Goal: Task Accomplishment & Management: Complete application form

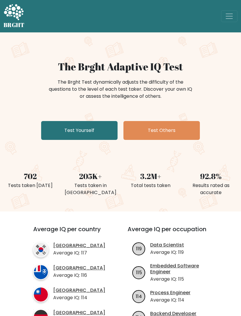
click at [55, 132] on link "Test Yourself" at bounding box center [79, 130] width 77 height 19
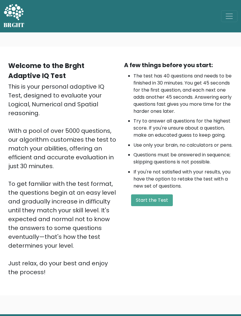
click at [151, 206] on button "Start the Test" at bounding box center [152, 200] width 42 height 12
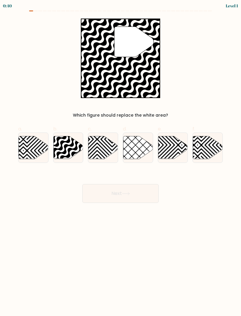
click at [68, 147] on icon at bounding box center [69, 147] width 30 height 23
click at [121, 158] on input "b." at bounding box center [121, 160] width 0 height 4
radio input "true"
click at [127, 191] on button "Next" at bounding box center [120, 193] width 77 height 19
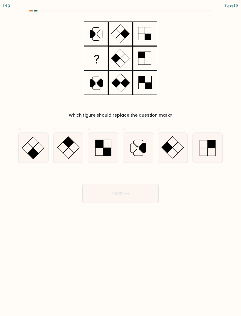
click at [207, 149] on icon at bounding box center [208, 148] width 30 height 30
click at [121, 158] on input "f." at bounding box center [121, 160] width 0 height 4
radio input "true"
click at [148, 192] on button "Next" at bounding box center [120, 193] width 77 height 19
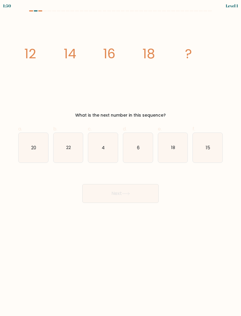
click at [34, 150] on text "20" at bounding box center [33, 147] width 5 height 6
click at [121, 158] on input "a. 20" at bounding box center [121, 160] width 0 height 4
radio input "true"
click at [142, 194] on button "Next" at bounding box center [120, 193] width 77 height 19
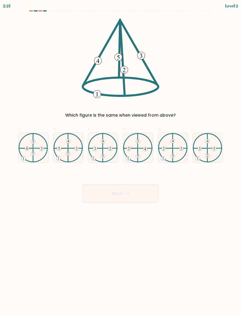
click at [33, 151] on 613 at bounding box center [33, 155] width 0 height 13
click at [121, 158] on input "a." at bounding box center [121, 160] width 0 height 4
radio input "true"
click at [143, 194] on button "Next" at bounding box center [120, 193] width 77 height 19
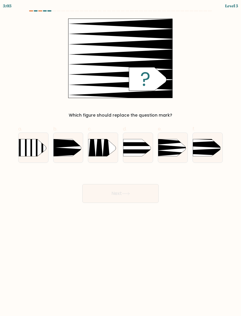
click at [174, 153] on icon at bounding box center [176, 153] width 36 height 6
click at [121, 158] on input "e." at bounding box center [121, 160] width 0 height 4
radio input "true"
click at [203, 149] on rect at bounding box center [186, 132] width 77 height 59
click at [121, 158] on input "f." at bounding box center [121, 160] width 0 height 4
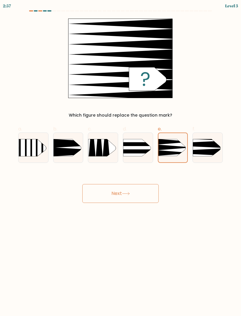
radio input "true"
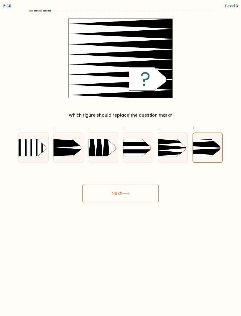
click at [151, 196] on button "Next" at bounding box center [120, 193] width 77 height 19
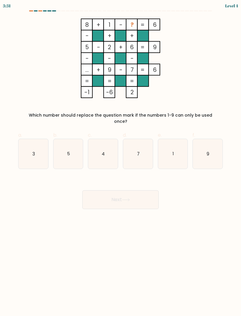
click at [212, 149] on icon "9" at bounding box center [208, 154] width 30 height 30
click at [121, 158] on input "f. 9" at bounding box center [121, 160] width 0 height 4
radio input "true"
click at [33, 150] on text "3" at bounding box center [33, 153] width 3 height 6
click at [121, 158] on input "a. 3" at bounding box center [121, 160] width 0 height 4
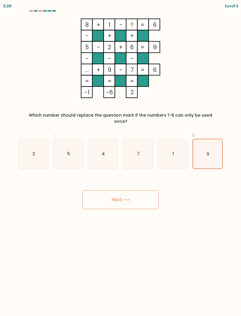
radio input "true"
click at [150, 194] on button "Next" at bounding box center [120, 199] width 77 height 19
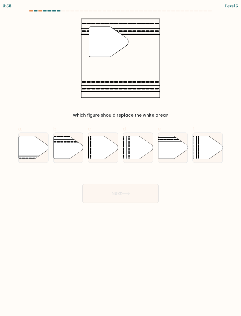
click at [177, 151] on icon at bounding box center [173, 147] width 30 height 23
click at [121, 158] on input "e." at bounding box center [121, 160] width 0 height 4
radio input "true"
click at [147, 198] on button "Next" at bounding box center [120, 193] width 77 height 19
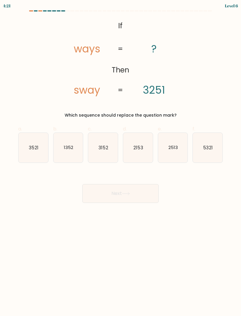
click at [181, 143] on icon "2513" at bounding box center [173, 148] width 30 height 30
click at [121, 158] on input "e. 2513" at bounding box center [121, 160] width 0 height 4
radio input "true"
click at [140, 198] on button "Next" at bounding box center [120, 193] width 77 height 19
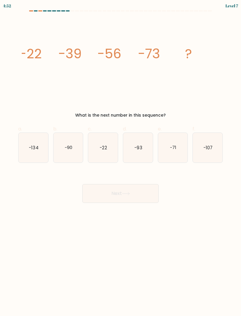
click at [35, 152] on icon "-134" at bounding box center [34, 148] width 30 height 30
click at [121, 158] on input "a. -134" at bounding box center [121, 160] width 0 height 4
radio input "true"
click at [147, 195] on button "Next" at bounding box center [120, 193] width 77 height 19
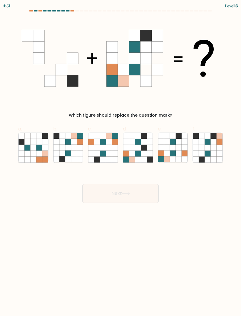
click at [138, 194] on button "Next" at bounding box center [120, 193] width 77 height 19
click at [140, 138] on icon at bounding box center [138, 136] width 6 height 6
click at [121, 158] on input "d." at bounding box center [121, 160] width 0 height 4
radio input "true"
click at [145, 196] on button "Next" at bounding box center [120, 193] width 77 height 19
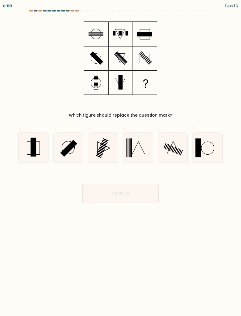
click at [35, 150] on rect at bounding box center [34, 147] width 6 height 19
click at [121, 158] on input "a." at bounding box center [121, 160] width 0 height 4
radio input "true"
click at [148, 194] on button "Next" at bounding box center [120, 193] width 77 height 19
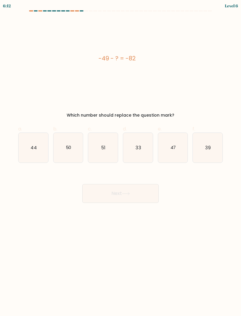
click at [151, 147] on icon "33" at bounding box center [138, 148] width 30 height 30
click at [121, 158] on input "d. 33" at bounding box center [121, 160] width 0 height 4
radio input "true"
click at [145, 197] on button "Next" at bounding box center [120, 193] width 77 height 19
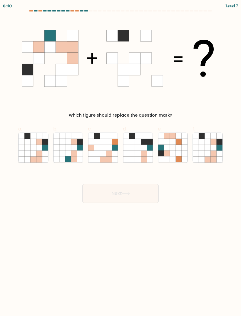
click at [130, 147] on icon at bounding box center [132, 147] width 6 height 6
click at [121, 158] on input "d." at bounding box center [121, 160] width 0 height 4
radio input "true"
click at [107, 149] on icon at bounding box center [109, 147] width 6 height 6
click at [121, 158] on input "c." at bounding box center [121, 160] width 0 height 4
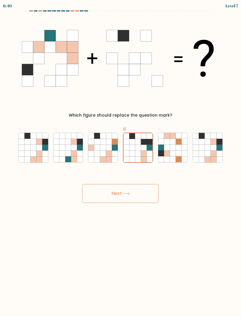
radio input "true"
click at [141, 200] on button "Next" at bounding box center [120, 193] width 77 height 19
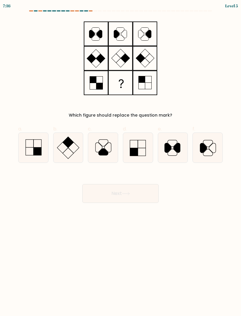
click at [40, 157] on icon at bounding box center [34, 148] width 30 height 30
click at [121, 158] on input "a." at bounding box center [121, 160] width 0 height 4
radio input "true"
click at [134, 193] on button "Next" at bounding box center [120, 193] width 77 height 19
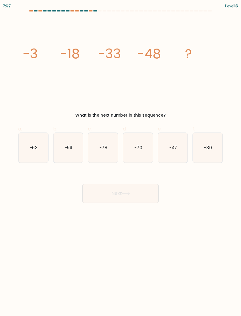
click at [128, 197] on button "Next" at bounding box center [120, 193] width 77 height 19
click at [228, 260] on body "7:52 Level 6" at bounding box center [120, 158] width 241 height 316
click at [214, 255] on body "7:51 Level 6" at bounding box center [120, 158] width 241 height 316
click at [71, 152] on icon "-66" at bounding box center [69, 148] width 30 height 30
click at [121, 158] on input "b. -66" at bounding box center [121, 160] width 0 height 4
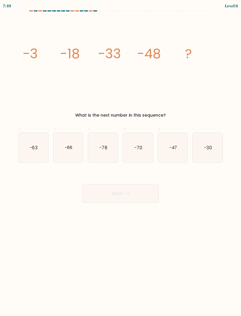
radio input "true"
click at [139, 197] on button "Next" at bounding box center [120, 193] width 77 height 19
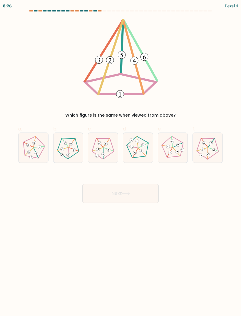
click at [210, 148] on 624 at bounding box center [213, 149] width 10 height 9
click at [121, 158] on input "f." at bounding box center [121, 160] width 0 height 4
radio input "true"
click at [143, 195] on button "Next" at bounding box center [120, 193] width 77 height 19
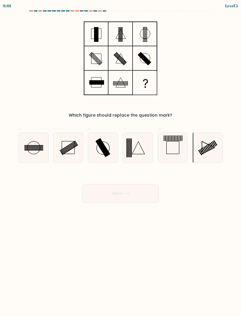
click at [135, 147] on icon at bounding box center [138, 148] width 30 height 30
click at [121, 158] on input "d." at bounding box center [121, 160] width 0 height 4
radio input "true"
click at [136, 192] on button "Next" at bounding box center [120, 193] width 77 height 19
click at [138, 194] on button "Next" at bounding box center [120, 193] width 77 height 19
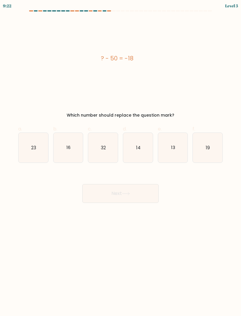
click at [101, 153] on icon "32" at bounding box center [103, 148] width 30 height 30
click at [121, 158] on input "c. 32" at bounding box center [121, 160] width 0 height 4
radio input "true"
click at [134, 198] on button "Next" at bounding box center [120, 193] width 77 height 19
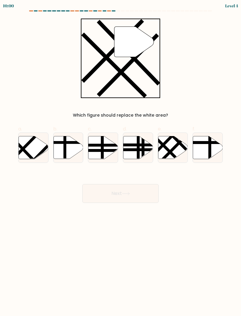
click at [34, 139] on line at bounding box center [17, 154] width 45 height 46
click at [121, 158] on input "a." at bounding box center [121, 160] width 0 height 4
radio input "true"
click at [125, 197] on button "Next" at bounding box center [120, 193] width 77 height 19
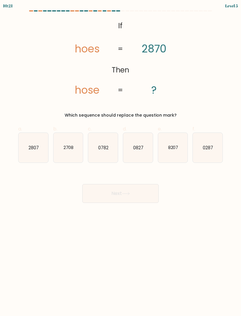
click at [29, 148] on text "2807" at bounding box center [34, 147] width 10 height 6
click at [121, 158] on input "a. 2807" at bounding box center [121, 160] width 0 height 4
radio input "true"
click at [92, 199] on button "Next" at bounding box center [120, 193] width 77 height 19
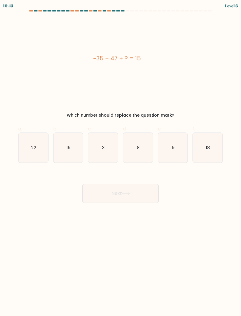
click at [97, 134] on icon "3" at bounding box center [103, 148] width 30 height 30
click at [121, 158] on input "c. 3" at bounding box center [121, 160] width 0 height 4
radio input "true"
click at [113, 192] on button "Next" at bounding box center [120, 193] width 77 height 19
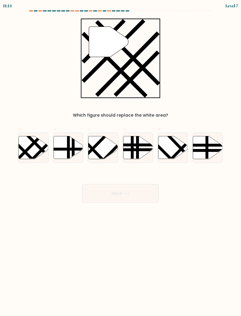
click at [38, 153] on line at bounding box center [37, 154] width 46 height 46
click at [121, 158] on input "a." at bounding box center [121, 160] width 0 height 4
radio input "true"
click at [113, 141] on icon at bounding box center [103, 147] width 30 height 23
click at [121, 158] on input "c." at bounding box center [121, 160] width 0 height 4
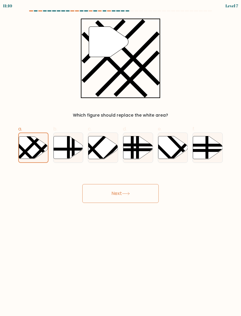
radio input "true"
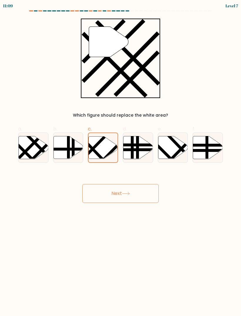
click at [130, 195] on icon at bounding box center [126, 193] width 8 height 3
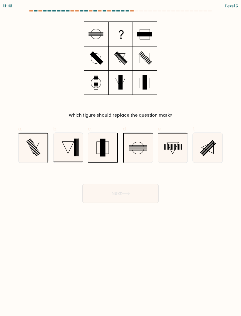
click at [213, 147] on rect at bounding box center [209, 149] width 13 height 13
click at [121, 158] on input "f." at bounding box center [121, 160] width 0 height 4
radio input "true"
click at [178, 151] on icon at bounding box center [173, 148] width 30 height 30
click at [121, 158] on input "e." at bounding box center [121, 160] width 0 height 4
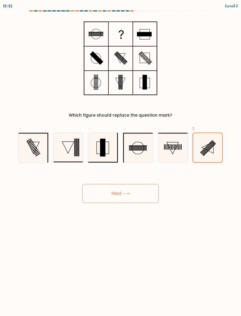
radio input "true"
click at [142, 188] on button "Next" at bounding box center [120, 193] width 77 height 19
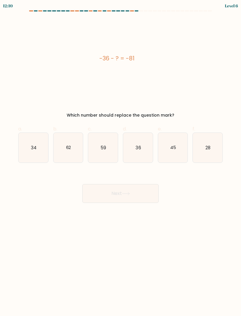
click at [174, 148] on text "45" at bounding box center [173, 147] width 6 height 6
click at [121, 158] on input "e. 45" at bounding box center [121, 160] width 0 height 4
radio input "true"
click at [144, 194] on button "Next" at bounding box center [120, 193] width 77 height 19
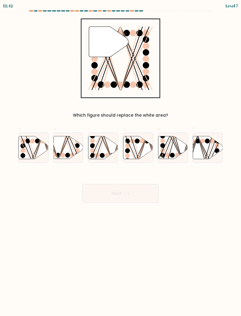
click at [39, 144] on line at bounding box center [34, 159] width 16 height 47
click at [121, 158] on input "a." at bounding box center [121, 160] width 0 height 4
radio input "true"
click at [136, 193] on button "Next" at bounding box center [120, 193] width 77 height 19
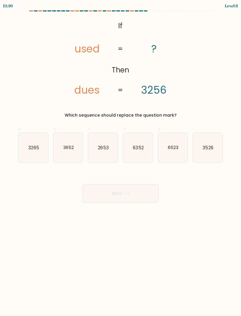
click at [103, 149] on text "2653" at bounding box center [103, 147] width 11 height 6
click at [121, 158] on input "c. 2653" at bounding box center [121, 160] width 0 height 4
radio input "true"
click at [142, 197] on button "Next" at bounding box center [120, 193] width 77 height 19
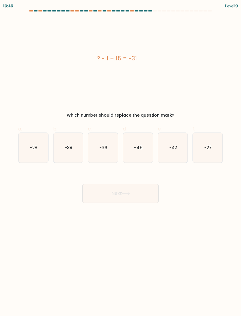
click at [143, 155] on icon "-45" at bounding box center [138, 148] width 30 height 30
click at [121, 158] on input "d. -45" at bounding box center [121, 160] width 0 height 4
radio input "true"
click at [106, 157] on icon "-36" at bounding box center [103, 148] width 30 height 30
click at [121, 158] on input "c. -36" at bounding box center [121, 160] width 0 height 4
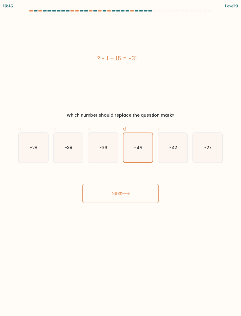
radio input "true"
click at [127, 189] on button "Next" at bounding box center [120, 193] width 77 height 19
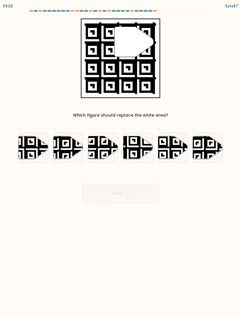
click at [137, 137] on icon at bounding box center [138, 147] width 30 height 23
click at [121, 158] on input "d." at bounding box center [121, 160] width 0 height 4
radio input "true"
click at [137, 188] on button "Next" at bounding box center [120, 193] width 77 height 19
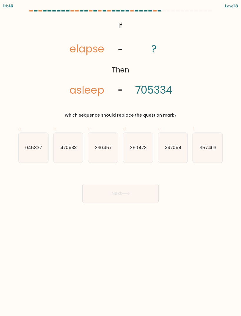
click at [142, 144] on icon "350473" at bounding box center [138, 148] width 30 height 30
click at [121, 158] on input "d. 350473" at bounding box center [121, 160] width 0 height 4
radio input "true"
click at [207, 147] on text "357403" at bounding box center [208, 147] width 16 height 6
click at [121, 158] on input "f. 357403" at bounding box center [121, 160] width 0 height 4
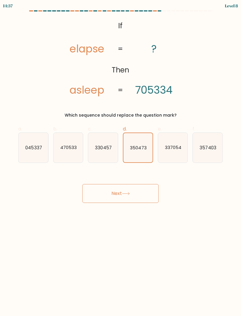
radio input "true"
click at [137, 195] on button "Next" at bounding box center [120, 193] width 77 height 19
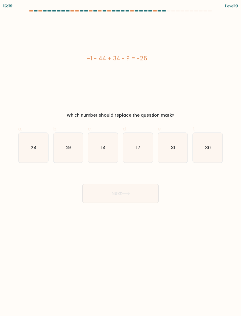
click at [97, 146] on icon "14" at bounding box center [103, 148] width 30 height 30
click at [121, 158] on input "c. 14" at bounding box center [121, 160] width 0 height 4
radio input "true"
click at [122, 202] on button "Next" at bounding box center [120, 193] width 77 height 19
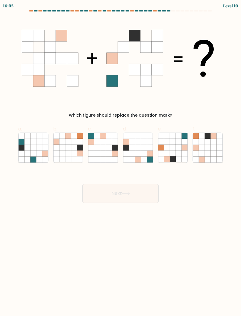
click at [83, 133] on label "b." at bounding box center [68, 143] width 30 height 37
click at [121, 158] on input "b." at bounding box center [121, 160] width 0 height 4
radio input "true"
click at [135, 197] on button "Next" at bounding box center [120, 193] width 77 height 19
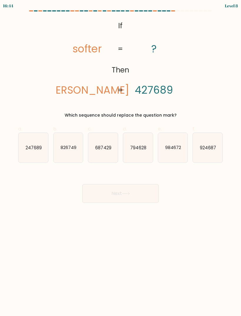
click at [75, 149] on text "826749" at bounding box center [69, 147] width 16 height 6
click at [121, 158] on input "b. 826749" at bounding box center [121, 160] width 0 height 4
radio input "true"
click at [128, 192] on icon at bounding box center [126, 193] width 8 height 3
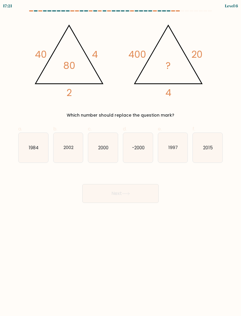
click at [110, 145] on icon "2000" at bounding box center [103, 148] width 30 height 30
click at [121, 158] on input "c. 2000" at bounding box center [121, 160] width 0 height 4
radio input "true"
click at [138, 201] on button "Next" at bounding box center [120, 193] width 77 height 19
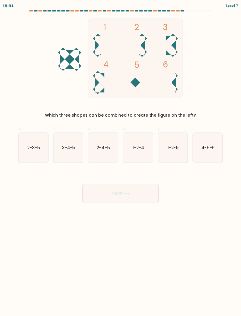
click at [143, 145] on text "1-2-4" at bounding box center [138, 147] width 11 height 6
click at [121, 158] on input "d. 1-2-4" at bounding box center [121, 160] width 0 height 4
radio input "true"
click at [137, 194] on button "Next" at bounding box center [120, 193] width 77 height 19
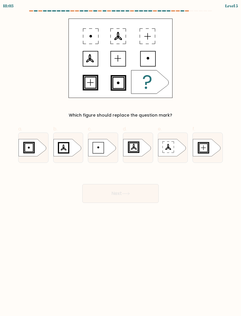
click at [61, 147] on icon at bounding box center [68, 147] width 28 height 17
click at [121, 158] on input "b." at bounding box center [121, 160] width 0 height 4
radio input "true"
click at [139, 148] on rect at bounding box center [134, 147] width 10 height 10
click at [121, 158] on input "d." at bounding box center [121, 160] width 0 height 4
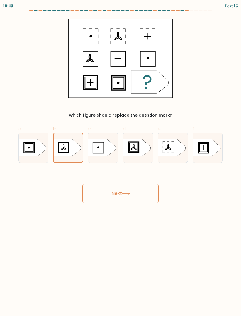
radio input "true"
click at [147, 191] on button "Next" at bounding box center [120, 193] width 77 height 19
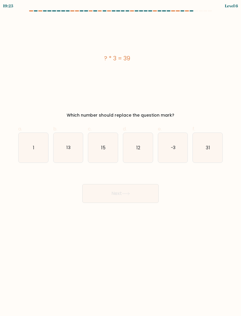
click at [136, 148] on icon "12" at bounding box center [138, 148] width 30 height 30
click at [121, 158] on input "d. 12" at bounding box center [121, 160] width 0 height 4
radio input "true"
click at [131, 191] on button "Next" at bounding box center [120, 193] width 77 height 19
click at [146, 192] on button "Next" at bounding box center [120, 193] width 77 height 19
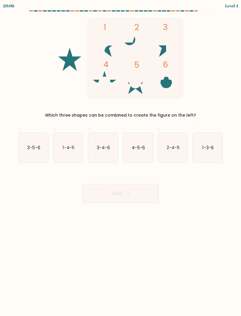
click at [107, 156] on icon "3-4-6" at bounding box center [103, 148] width 30 height 30
click at [121, 158] on input "c. 3-4-6" at bounding box center [121, 160] width 0 height 4
radio input "true"
click at [134, 196] on button "Next" at bounding box center [120, 193] width 77 height 19
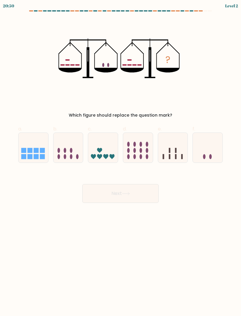
click at [100, 149] on icon at bounding box center [99, 150] width 5 height 5
click at [121, 158] on input "c." at bounding box center [121, 160] width 0 height 4
radio input "true"
click at [129, 196] on button "Next" at bounding box center [120, 193] width 77 height 19
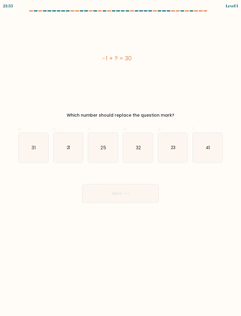
click at [135, 152] on icon "32" at bounding box center [138, 148] width 30 height 30
click at [121, 158] on input "d. 32" at bounding box center [121, 160] width 0 height 4
radio input "true"
click at [143, 194] on button "Next" at bounding box center [120, 193] width 77 height 19
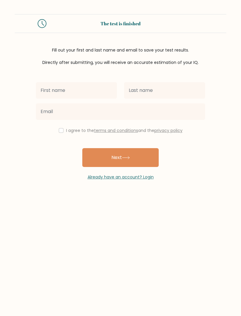
click at [61, 130] on input "checkbox" at bounding box center [61, 130] width 5 height 5
checkbox input "true"
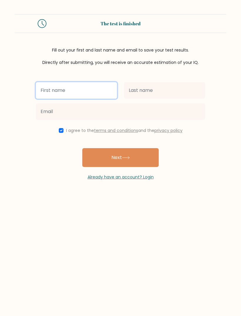
click at [46, 95] on input "text" at bounding box center [76, 90] width 81 height 16
type input "[PERSON_NAME] Ela"
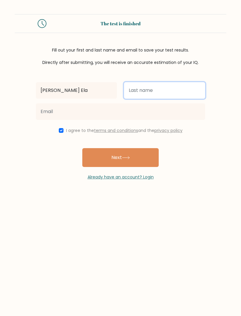
click at [183, 96] on input "text" at bounding box center [164, 90] width 81 height 16
type input "Seriño"
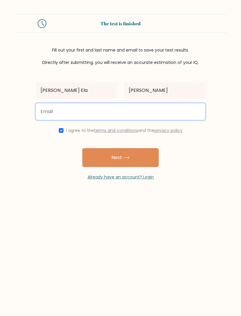
click at [133, 110] on input "email" at bounding box center [120, 111] width 169 height 16
type input "altheaela@gmail.com"
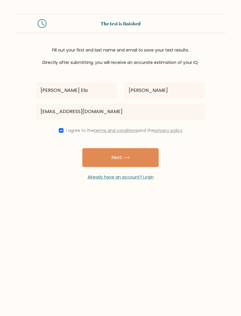
click at [144, 166] on button "Next" at bounding box center [120, 157] width 77 height 19
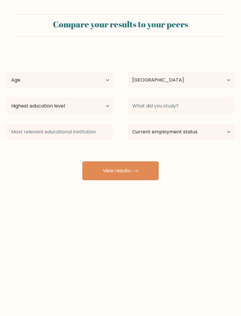
select select "PH"
click at [201, 134] on select "Current employment status Employed Student Retired Other / prefer not to answer" at bounding box center [181, 132] width 107 height 16
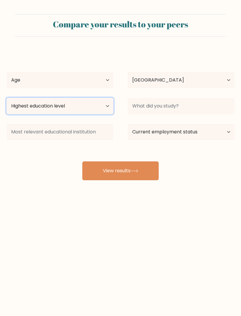
click at [90, 104] on select "Highest education level No schooling Primary Lower Secondary Upper Secondary Oc…" at bounding box center [59, 106] width 107 height 16
select select "bachelors_degree"
click at [101, 102] on select "Highest education level No schooling Primary Lower Secondary Upper Secondary Oc…" at bounding box center [59, 106] width 107 height 16
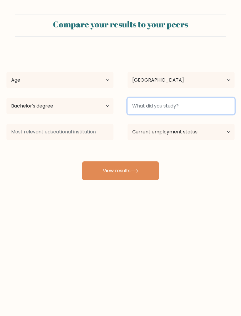
click at [209, 108] on input at bounding box center [181, 106] width 107 height 16
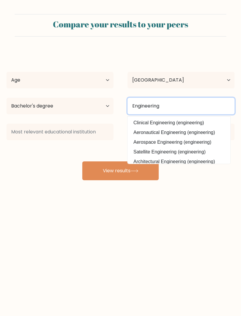
type input "Engineering"
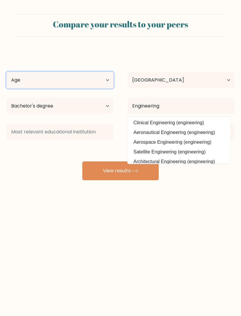
click at [107, 78] on select "Age Under 18 years old 18-24 years old 25-34 years old 35-44 years old 45-54 ye…" at bounding box center [59, 80] width 107 height 16
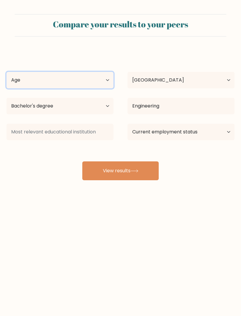
select select "18_24"
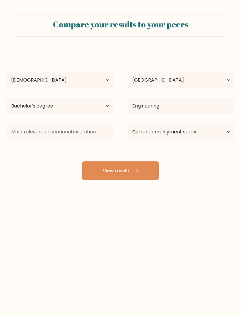
click at [145, 172] on button "View results" at bounding box center [120, 170] width 77 height 19
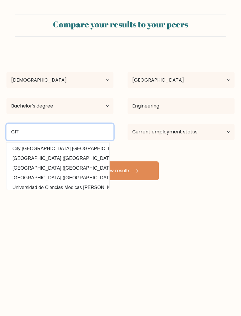
type input "CIT"
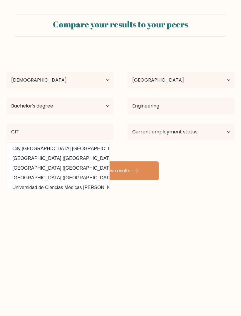
click at [117, 177] on button "View results" at bounding box center [120, 170] width 77 height 19
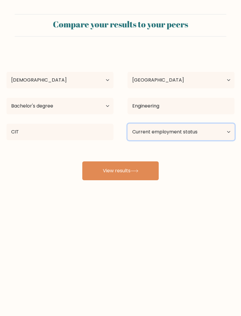
click at [204, 130] on select "Current employment status Employed Student Retired Other / prefer not to answer" at bounding box center [181, 132] width 107 height 16
select select "student"
click at [146, 172] on button "View results" at bounding box center [120, 170] width 77 height 19
click at [137, 174] on button "View results" at bounding box center [120, 170] width 77 height 19
click at [128, 167] on button "View results" at bounding box center [120, 170] width 77 height 19
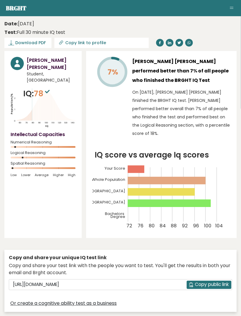
click at [39, 42] on span "Download PDF" at bounding box center [30, 43] width 31 height 6
